Goal: Navigation & Orientation: Find specific page/section

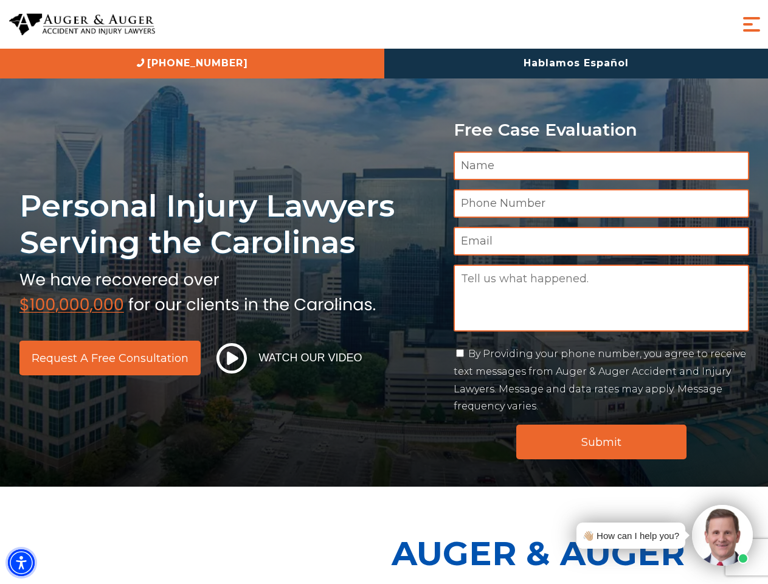
click at [21, 563] on img "Accessibility Menu" at bounding box center [21, 562] width 27 height 27
